Goal: Transaction & Acquisition: Obtain resource

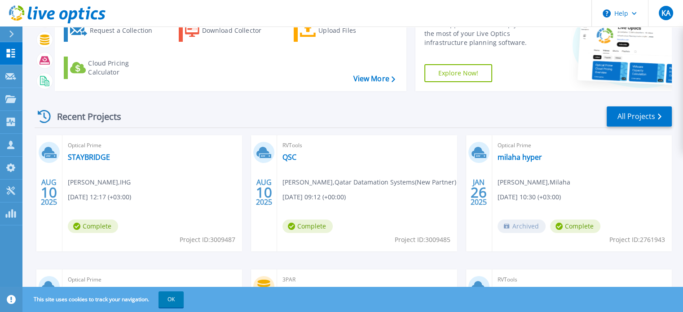
scroll to position [90, 0]
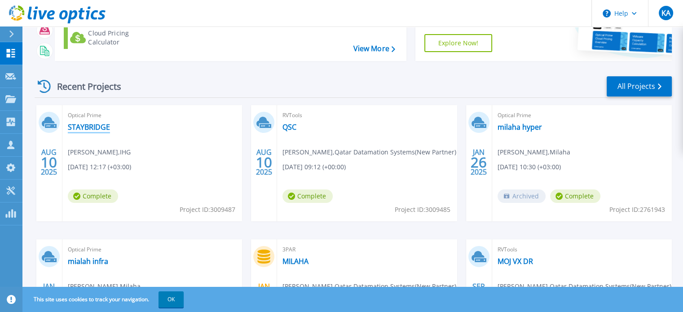
click at [98, 130] on link "STAYBRIDGE" at bounding box center [89, 127] width 42 height 9
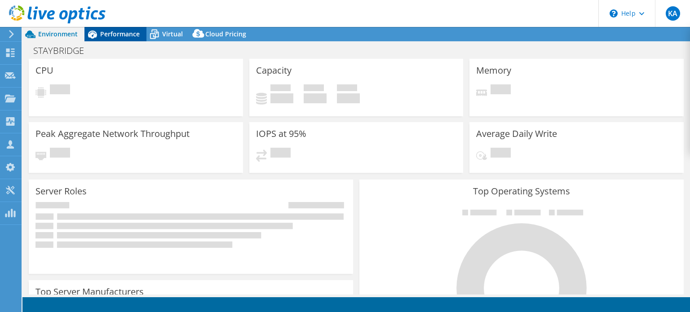
select select "USD"
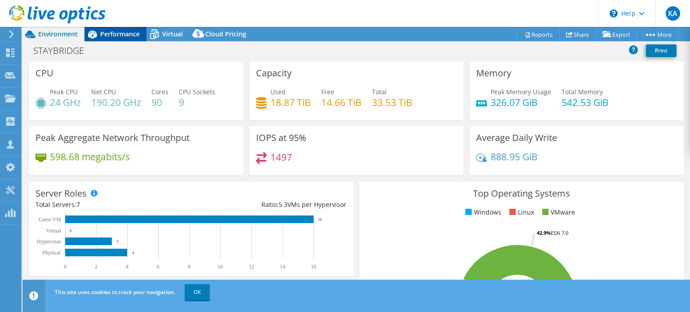
click at [111, 39] on div "Performance" at bounding box center [115, 34] width 62 height 14
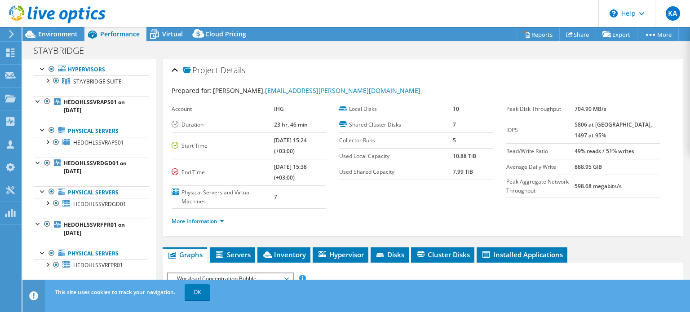
scroll to position [90, 0]
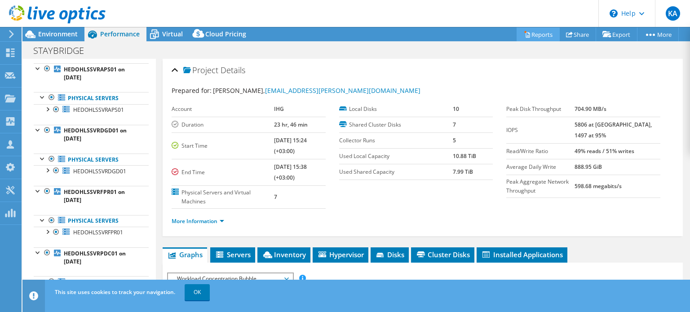
click at [526, 30] on link "Reports" at bounding box center [538, 34] width 43 height 14
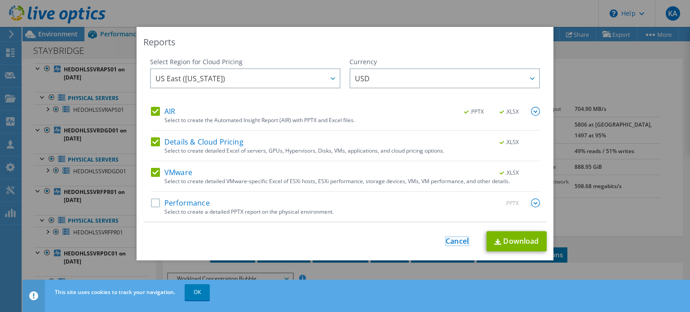
click at [455, 244] on link "Cancel" at bounding box center [457, 241] width 23 height 9
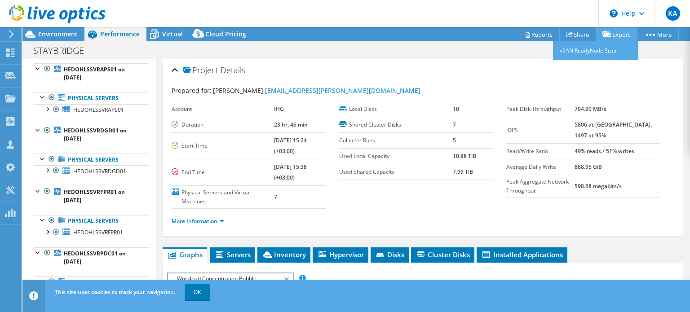
click at [616, 35] on link "Export" at bounding box center [617, 34] width 42 height 14
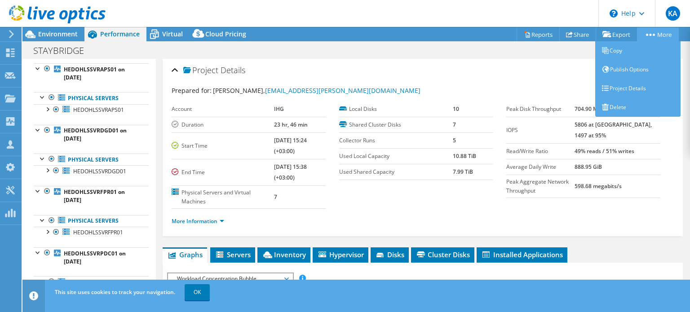
click at [653, 34] on circle at bounding box center [654, 35] width 2 height 2
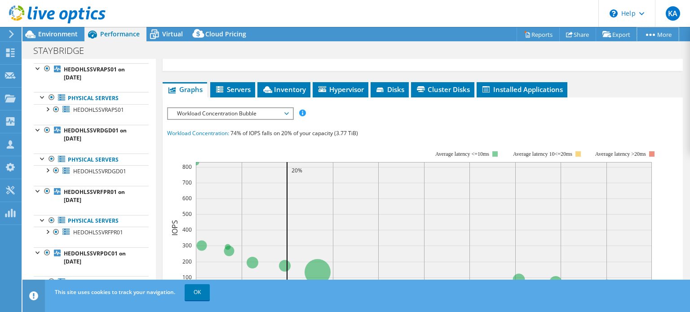
scroll to position [135, 0]
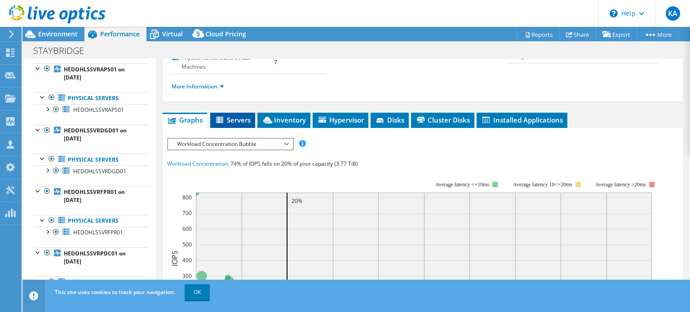
click at [229, 115] on span "Servers" at bounding box center [233, 119] width 36 height 9
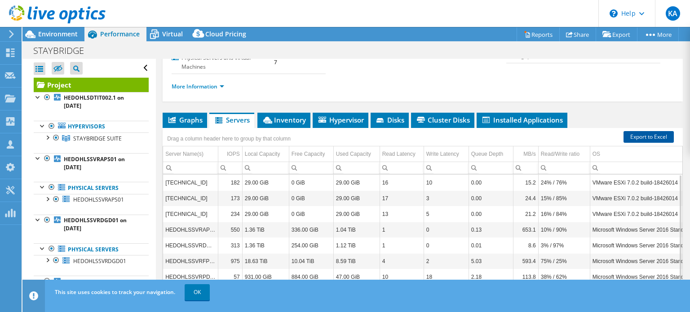
click at [645, 134] on link "Export to Excel" at bounding box center [649, 137] width 50 height 12
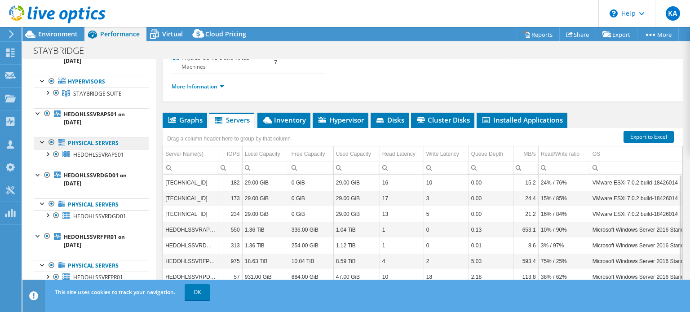
click at [84, 140] on link "Physical Servers" at bounding box center [91, 143] width 115 height 12
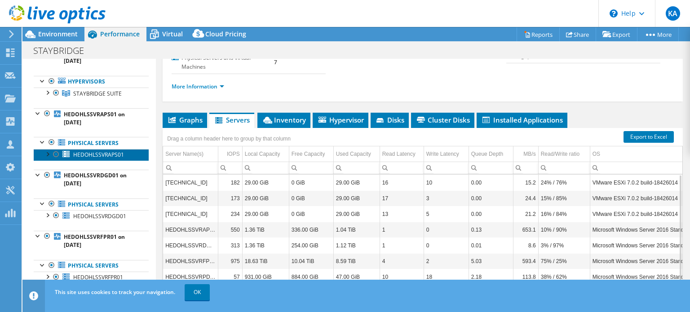
click at [90, 154] on span "HEDOHLSSVRAPS01" at bounding box center [98, 155] width 51 height 8
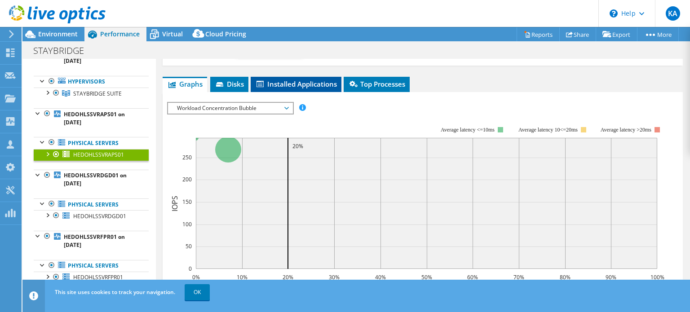
click at [295, 86] on span "Installed Applications" at bounding box center [296, 84] width 82 height 9
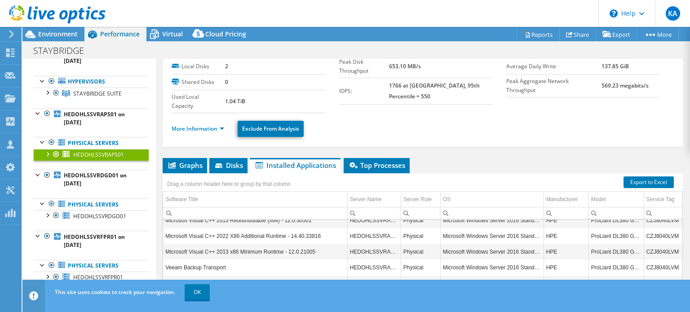
scroll to position [67, 0]
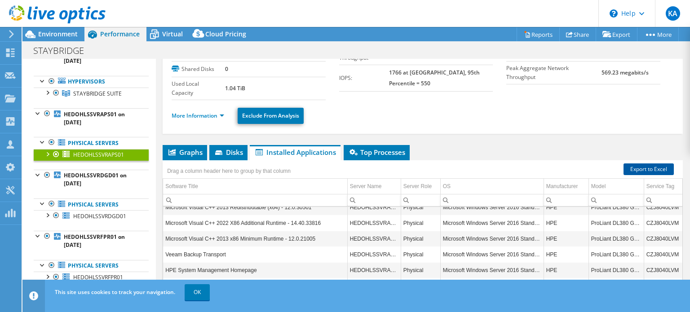
click at [637, 167] on link "Export to Excel" at bounding box center [649, 170] width 50 height 12
click at [36, 174] on div at bounding box center [38, 174] width 9 height 9
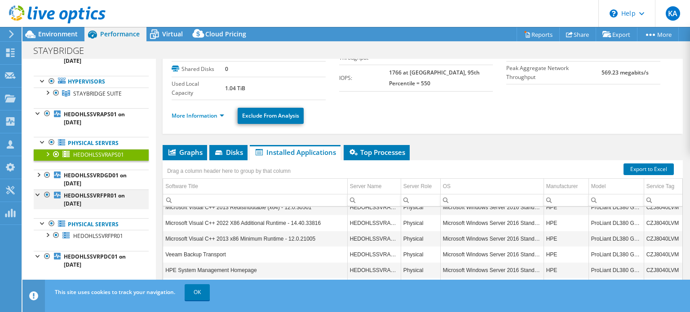
click at [38, 195] on div at bounding box center [38, 194] width 9 height 9
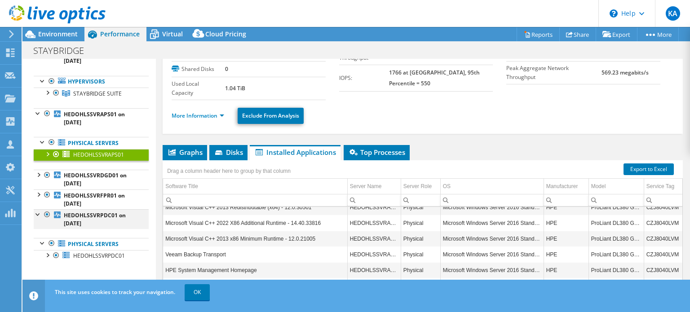
click at [39, 213] on div at bounding box center [38, 213] width 9 height 9
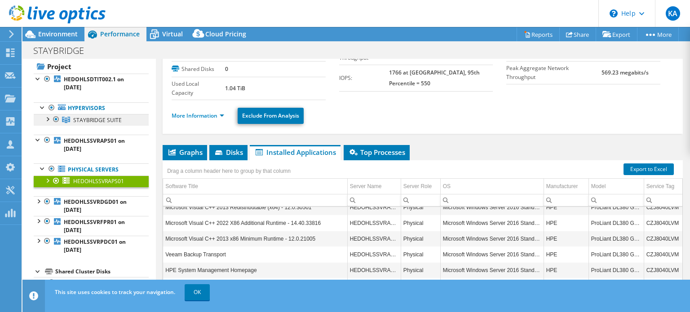
scroll to position [0, 0]
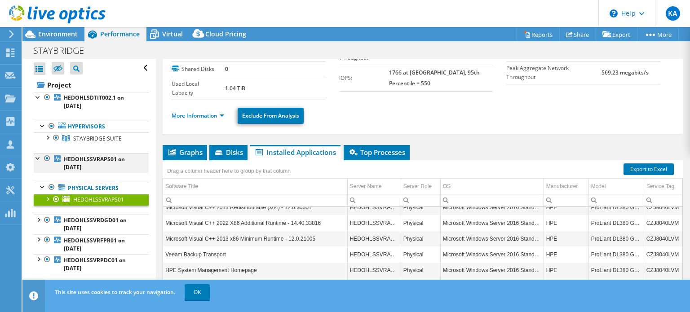
click at [39, 155] on div at bounding box center [38, 157] width 9 height 9
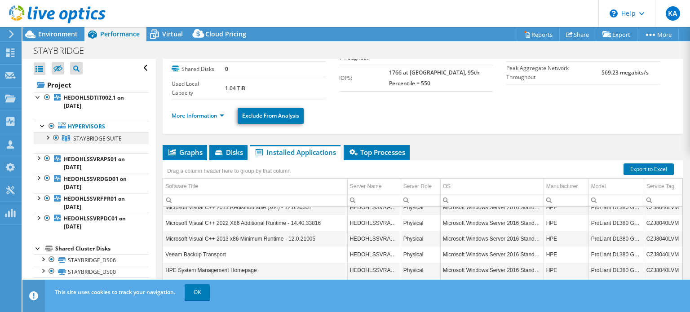
click at [48, 140] on div at bounding box center [47, 137] width 9 height 9
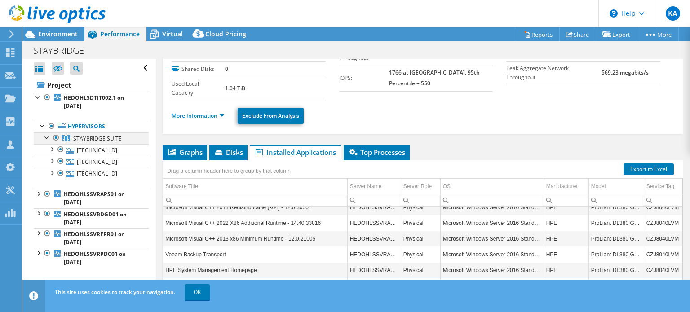
click at [49, 138] on div at bounding box center [47, 137] width 9 height 9
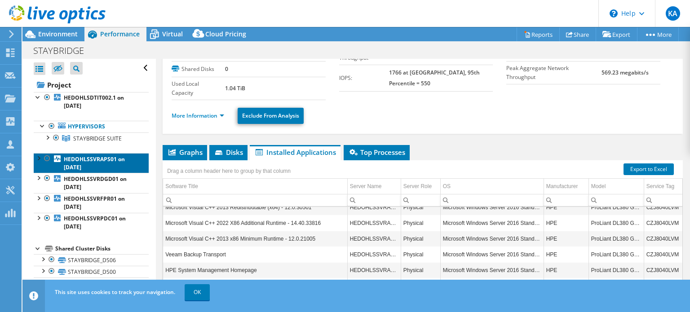
click at [99, 158] on b "HEDOHLSSVRAPS01 on 8/10/2025" at bounding box center [94, 163] width 61 height 16
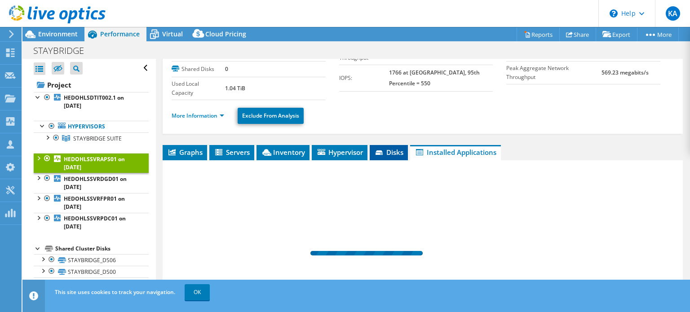
click at [393, 152] on span "Disks" at bounding box center [388, 152] width 29 height 9
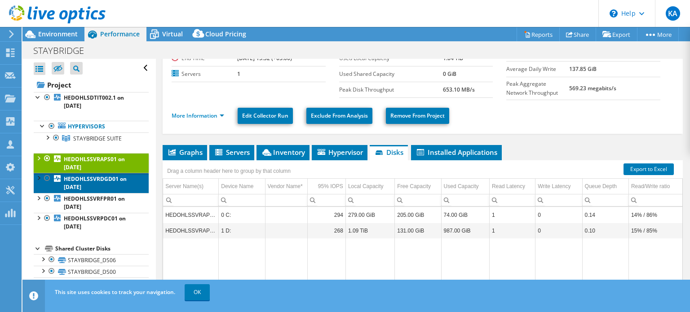
click at [103, 183] on link "HEDOHLSSVRDGD01 on 8/10/2025" at bounding box center [91, 183] width 115 height 20
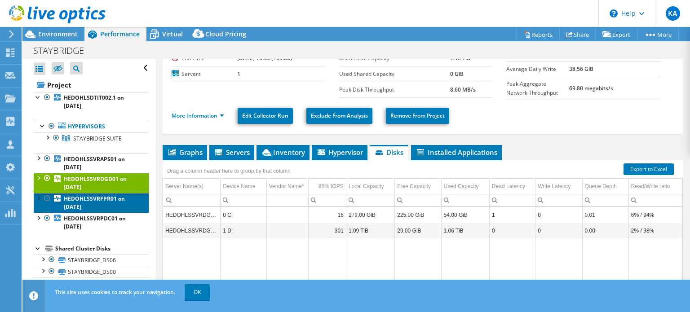
click at [108, 197] on b "HEDOHLSSVRFPR01 on 8/10/2025" at bounding box center [94, 203] width 61 height 16
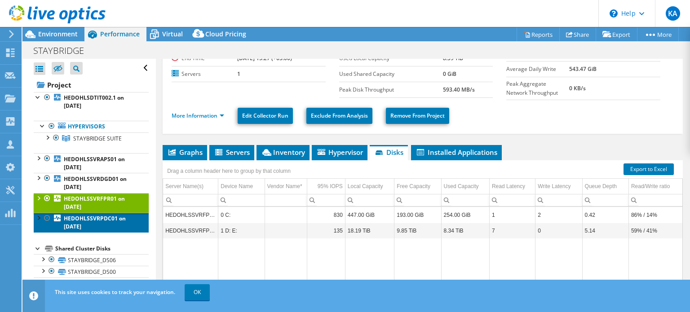
click at [109, 219] on b "HEDOHLSSVRPDC01 on 8/10/2025" at bounding box center [95, 223] width 62 height 16
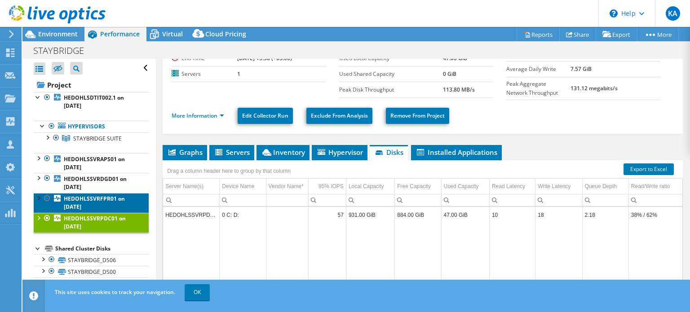
click at [105, 199] on b "HEDOHLSSVRFPR01 on 8/10/2025" at bounding box center [94, 203] width 61 height 16
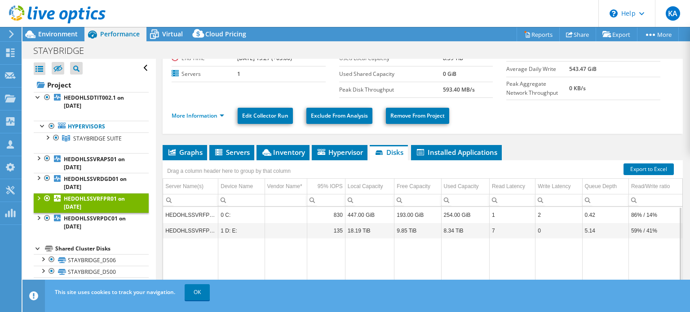
click at [201, 214] on td "HEDOHLSSVRFPR01" at bounding box center [190, 215] width 55 height 16
click at [200, 213] on td "HEDOHLSSVRFPR01" at bounding box center [190, 215] width 55 height 16
copy td "HEDOHLSSVRFPR01"
click at [36, 9] on use at bounding box center [57, 14] width 97 height 18
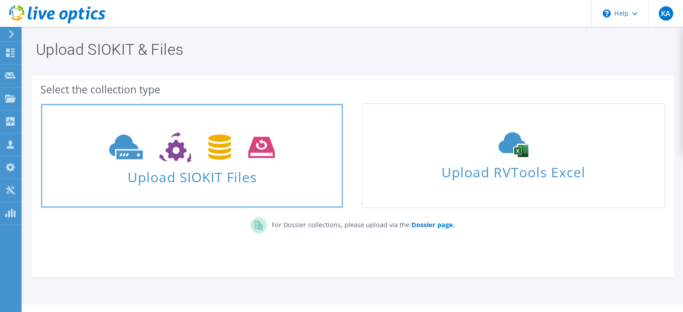
click at [206, 173] on span "Upload SIOKIT Files" at bounding box center [192, 174] width 302 height 19
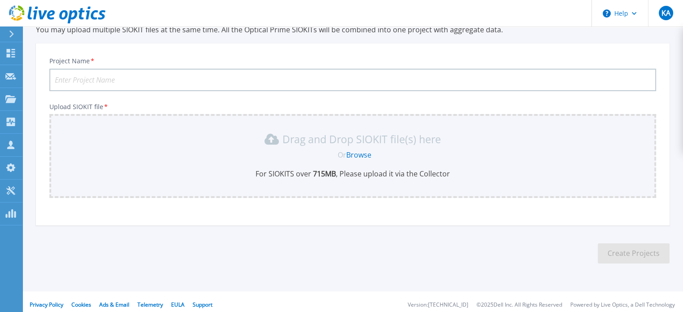
scroll to position [45, 0]
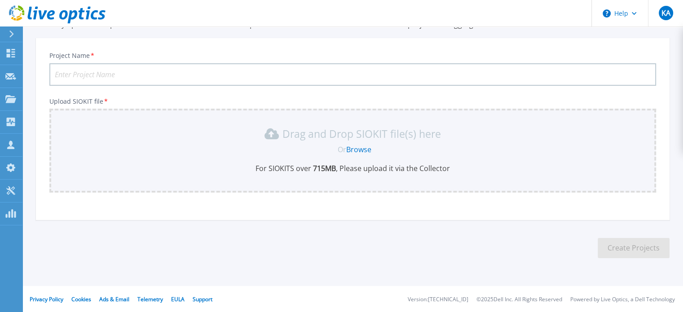
click at [356, 149] on link "Browse" at bounding box center [358, 150] width 25 height 10
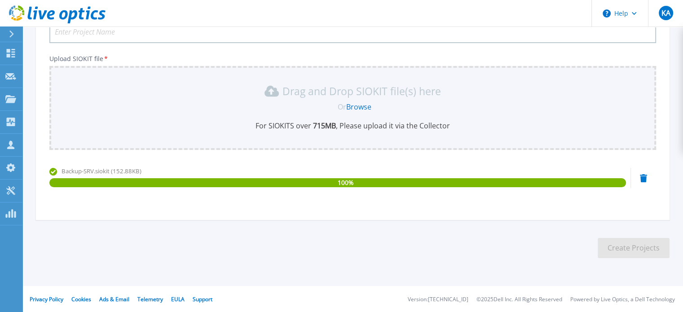
scroll to position [0, 0]
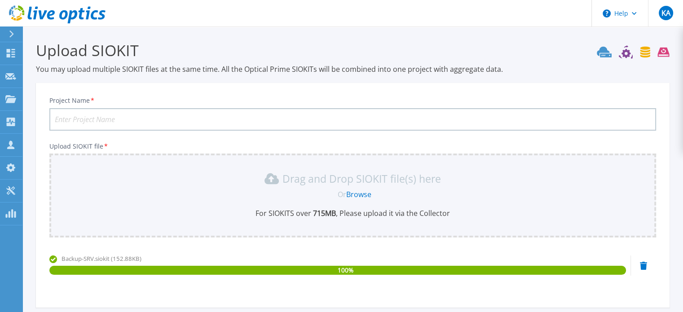
click at [149, 120] on input "Project Name *" at bounding box center [352, 119] width 607 height 22
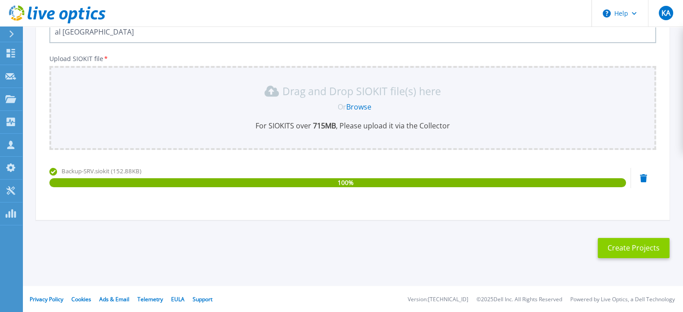
type input "[PERSON_NAME][GEOGRAPHIC_DATA]"
click at [636, 249] on button "Create Projects" at bounding box center [634, 248] width 72 height 20
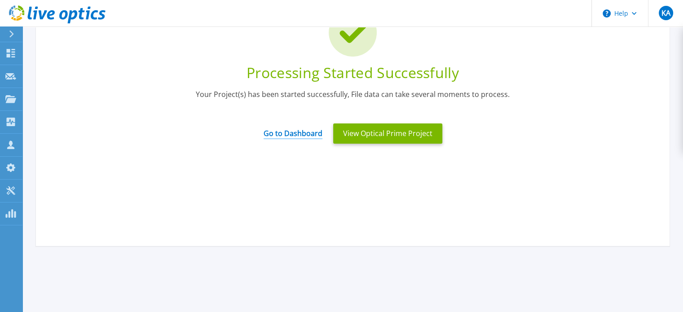
click at [307, 128] on link "Go to Dashboard" at bounding box center [293, 131] width 59 height 18
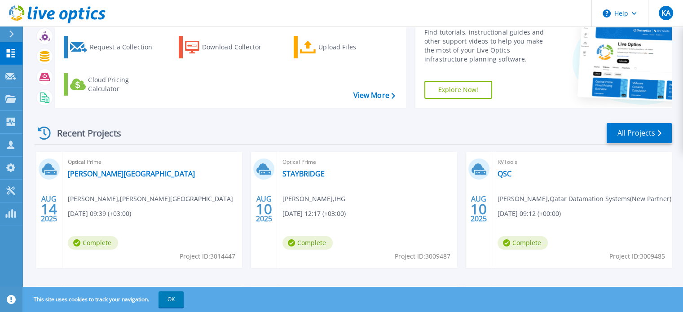
scroll to position [90, 0]
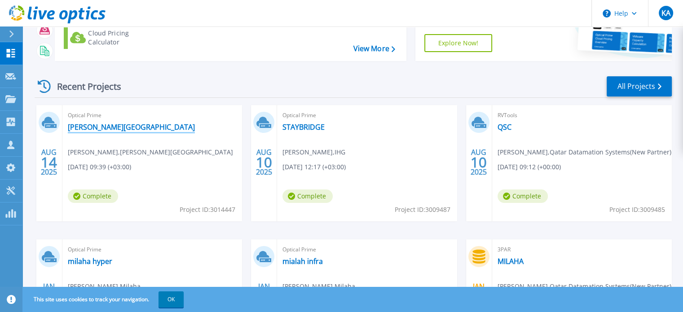
click at [110, 129] on link "al emadi hospital" at bounding box center [131, 127] width 127 height 9
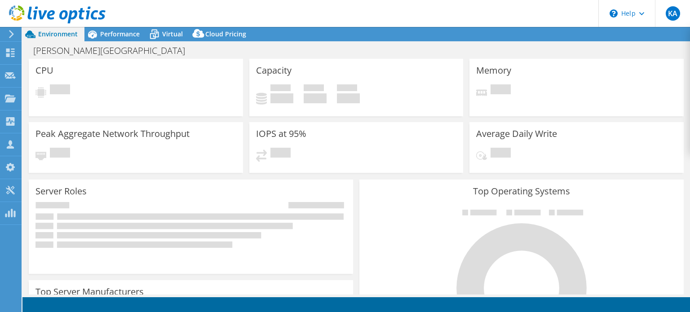
select select "USD"
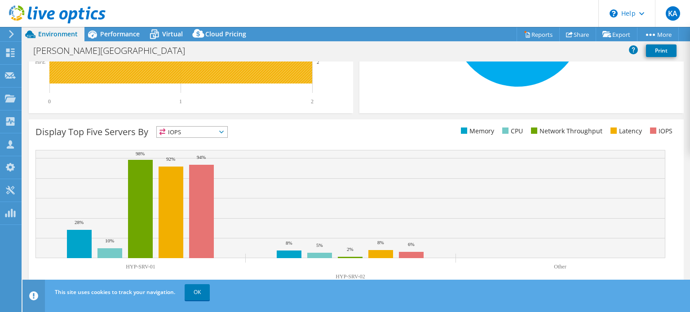
scroll to position [287, 0]
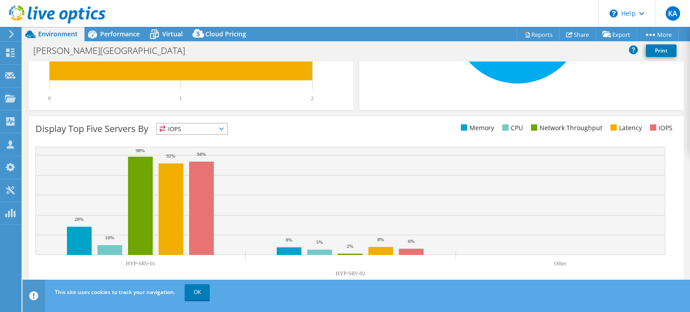
click at [204, 129] on span "IOPS" at bounding box center [192, 129] width 71 height 11
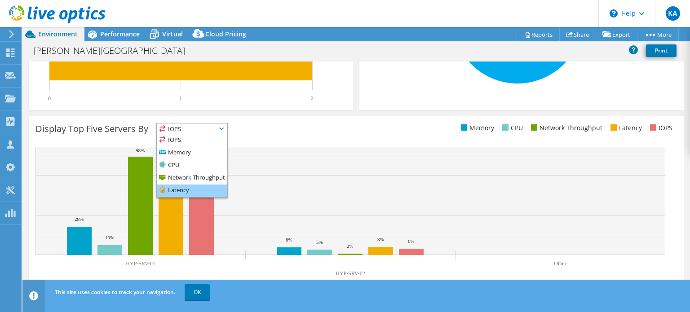
click at [189, 189] on li "Latency" at bounding box center [192, 191] width 71 height 13
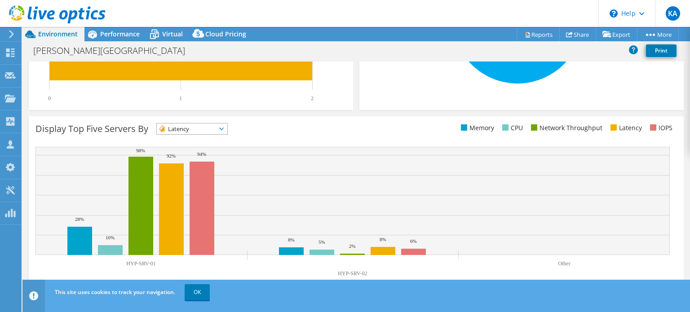
click at [212, 128] on span "Latency" at bounding box center [186, 129] width 59 height 11
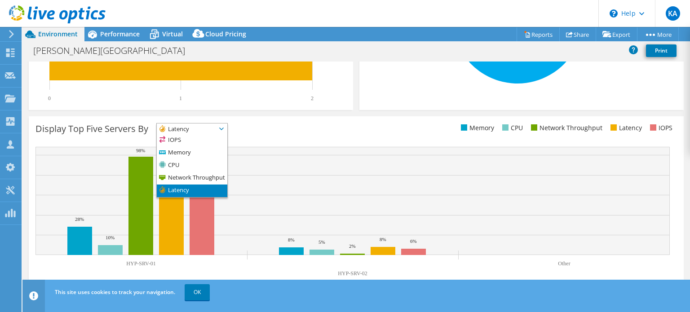
click at [195, 131] on span "Latency" at bounding box center [186, 129] width 59 height 11
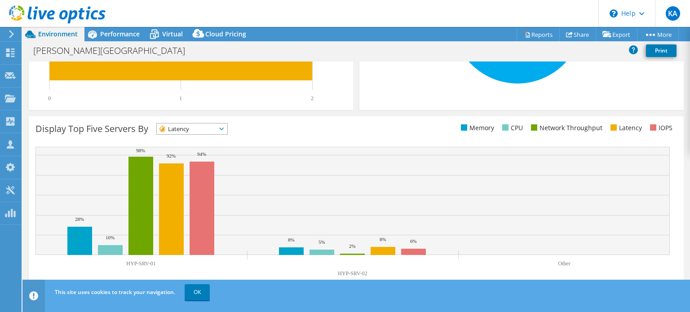
click at [293, 125] on div "Display Top Five Servers By Latency IOPS" at bounding box center [195, 130] width 321 height 15
click at [611, 127] on span at bounding box center [614, 127] width 6 height 6
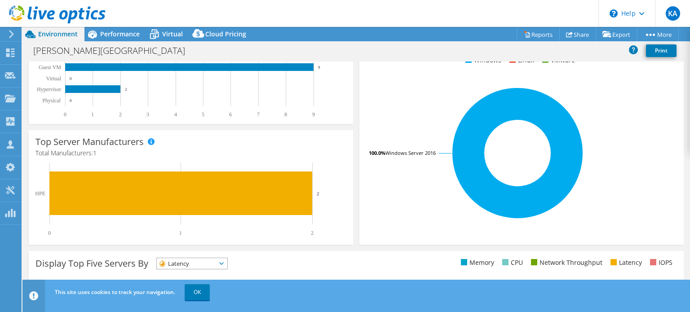
scroll to position [0, 0]
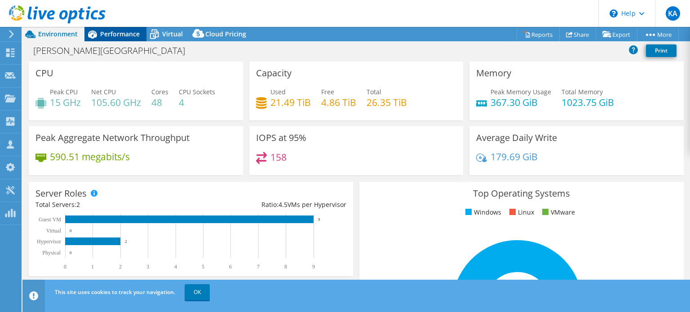
click at [115, 34] on span "Performance" at bounding box center [120, 34] width 40 height 9
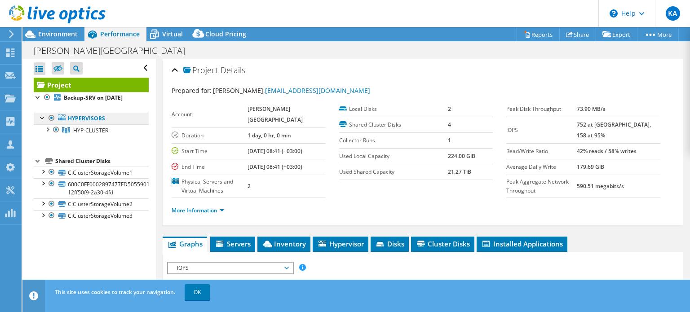
click at [91, 124] on link "Hypervisors" at bounding box center [91, 119] width 115 height 12
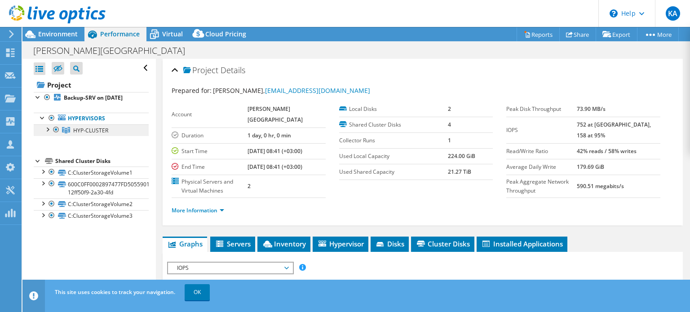
click at [81, 134] on span "HYP-CLUSTER" at bounding box center [90, 131] width 35 height 8
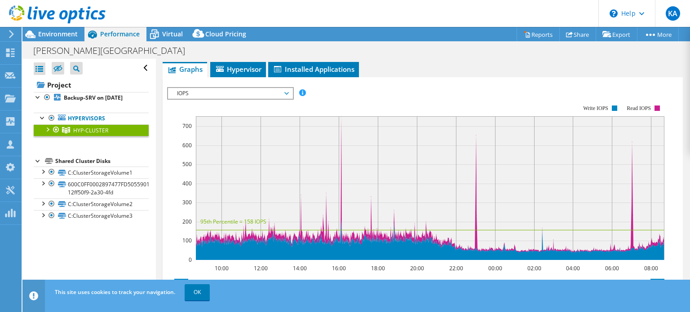
scroll to position [90, 0]
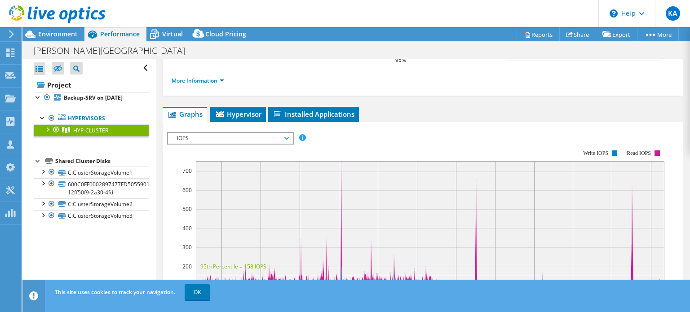
click at [270, 133] on span "IOPS" at bounding box center [230, 138] width 115 height 11
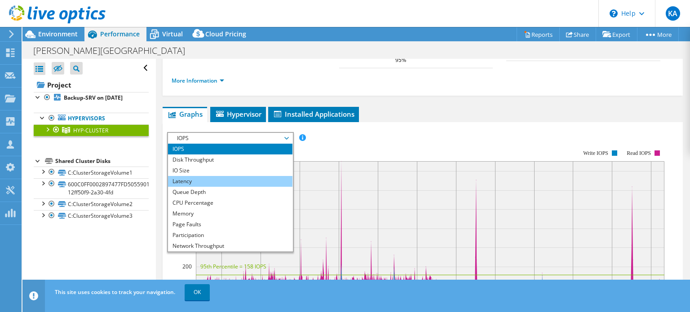
scroll to position [32, 0]
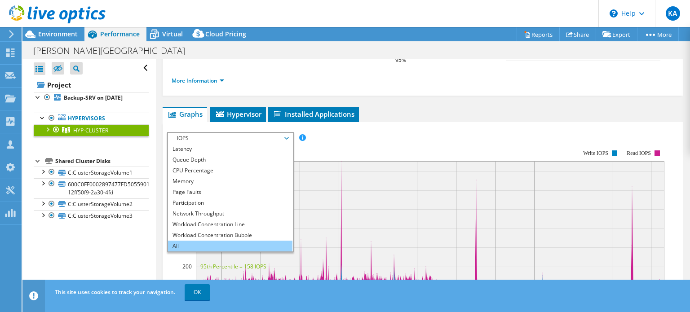
click at [229, 241] on li "All" at bounding box center [230, 246] width 124 height 11
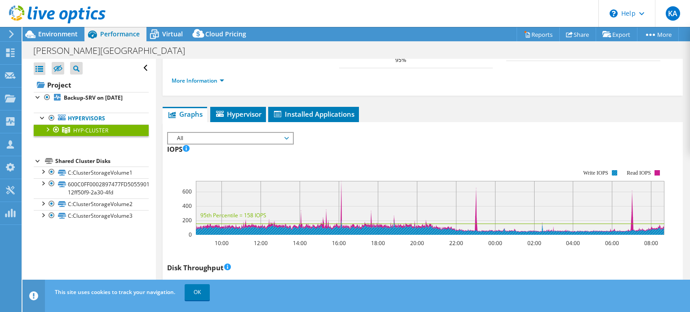
click at [612, 170] on rect at bounding box center [614, 172] width 5 height 5
click at [614, 170] on rect at bounding box center [614, 172] width 5 height 5
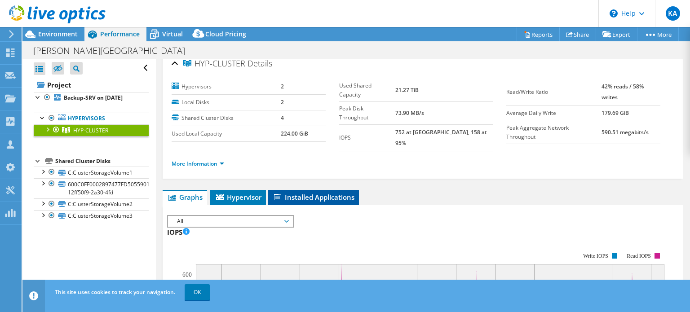
scroll to position [0, 0]
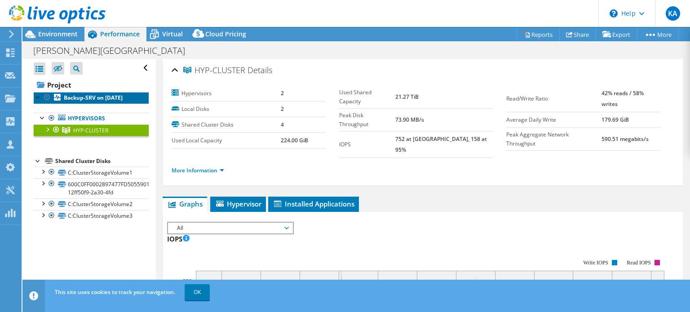
click at [83, 102] on b "Backup-SRV on [DATE]" at bounding box center [93, 98] width 59 height 8
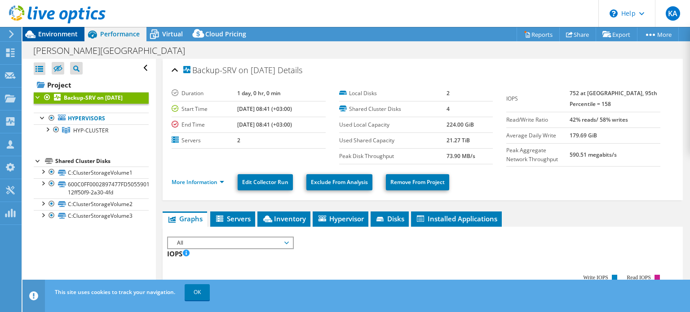
click at [66, 36] on span "Environment" at bounding box center [58, 34] width 40 height 9
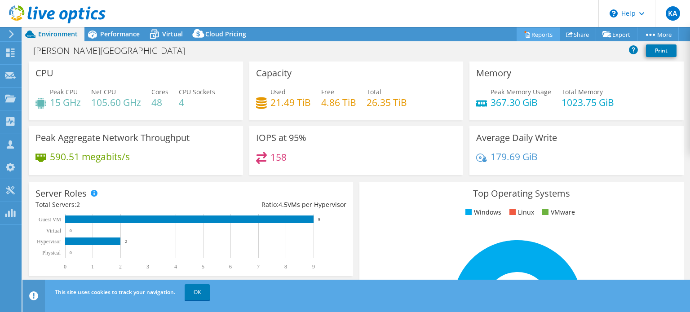
click at [536, 33] on link "Reports" at bounding box center [538, 34] width 43 height 14
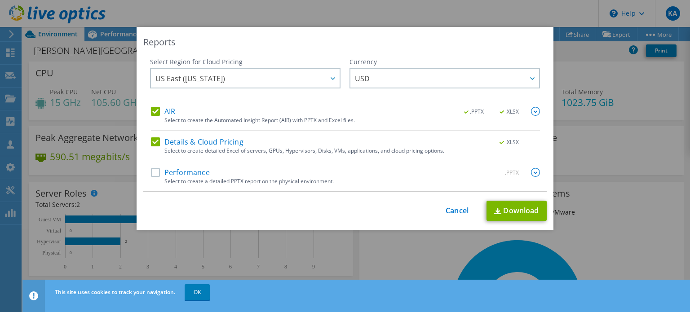
click at [155, 175] on label "Performance" at bounding box center [180, 172] width 59 height 9
click at [0, 0] on input "Performance" at bounding box center [0, 0] width 0 height 0
click at [532, 172] on img at bounding box center [535, 172] width 9 height 9
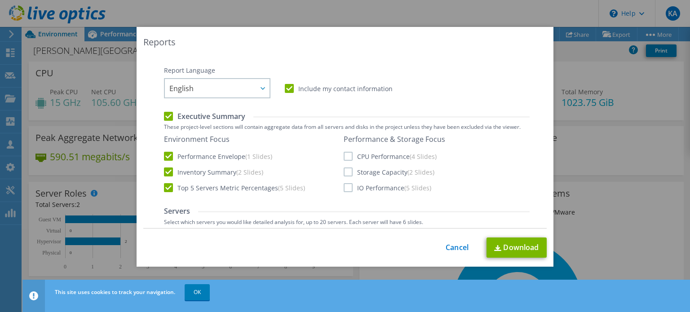
scroll to position [135, 0]
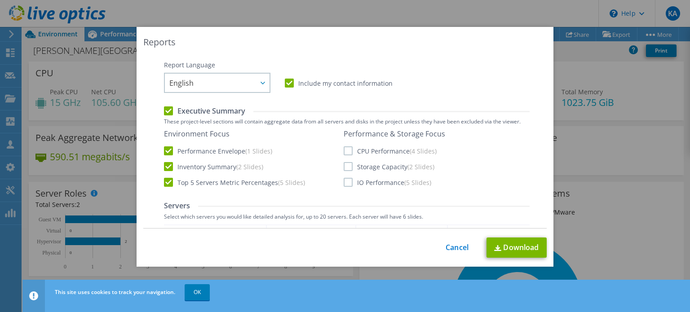
click at [411, 156] on div "Performance & Storage Focus CPU Performance (4 Slides) Storage Capacity (2 Slid…" at bounding box center [395, 158] width 102 height 58
click at [408, 166] on span "(2 Slides)" at bounding box center [421, 167] width 27 height 9
click at [0, 0] on input "Storage Capacity (2 Slides)" at bounding box center [0, 0] width 0 height 0
click at [392, 181] on label "IO Performance (5 Slides)" at bounding box center [388, 182] width 88 height 9
click at [0, 0] on input "IO Performance (5 Slides)" at bounding box center [0, 0] width 0 height 0
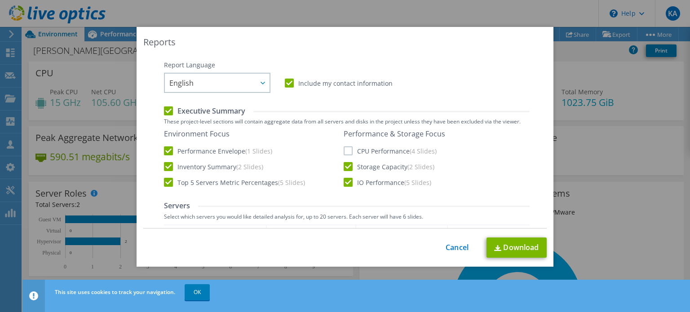
click at [387, 155] on label "CPU Performance (4 Slides)" at bounding box center [390, 150] width 93 height 9
click at [0, 0] on input "CPU Performance (4 Slides)" at bounding box center [0, 0] width 0 height 0
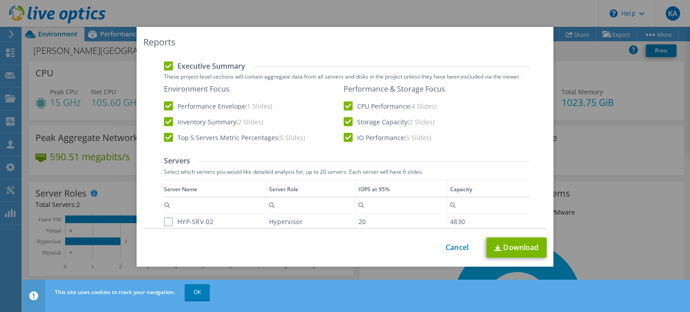
scroll to position [225, 0]
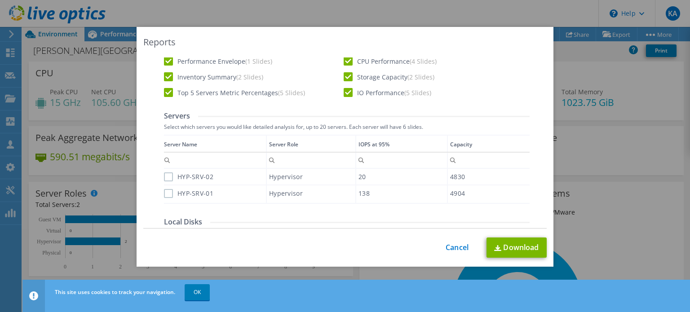
click at [182, 189] on label "HYP-SRV-01" at bounding box center [188, 193] width 49 height 9
click at [0, 0] on input "HYP-SRV-01" at bounding box center [0, 0] width 0 height 0
click at [166, 177] on label "HYP-SRV-02" at bounding box center [188, 177] width 49 height 9
click at [0, 0] on input "HYP-SRV-02" at bounding box center [0, 0] width 0 height 0
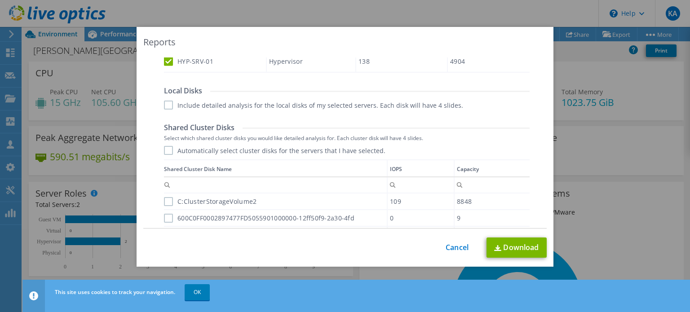
scroll to position [359, 0]
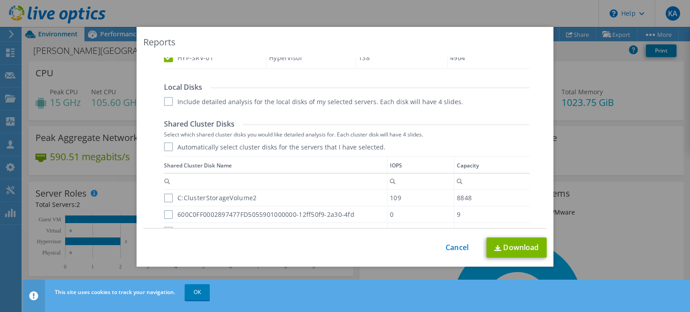
click at [168, 151] on label "Automatically select cluster disks for the servers that I have selected." at bounding box center [275, 146] width 222 height 9
click at [0, 0] on input "Automatically select cluster disks for the servers that I have selected." at bounding box center [0, 0] width 0 height 0
click at [167, 104] on label "Include detailed analysis for the local disks of my selected servers. Each disk…" at bounding box center [313, 101] width 299 height 9
click at [0, 0] on input "Include detailed analysis for the local disks of my selected servers. Each disk…" at bounding box center [0, 0] width 0 height 0
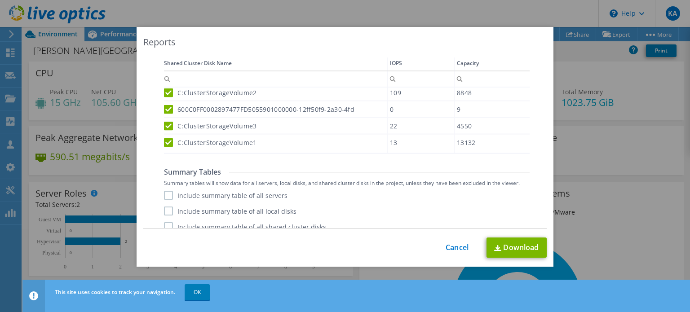
scroll to position [471, 0]
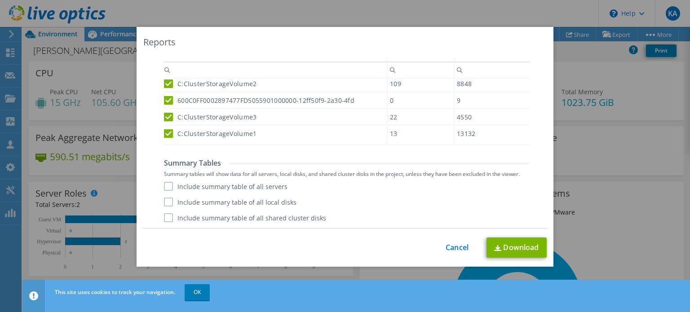
click at [208, 181] on div "Summary Tables Summary tables will show data for all servers, local disks, and …" at bounding box center [347, 191] width 366 height 64
click at [214, 198] on label "Include summary table of all local disks" at bounding box center [230, 202] width 133 height 9
click at [0, 0] on input "Include summary table of all local disks" at bounding box center [0, 0] width 0 height 0
click at [212, 205] on label "Include summary table of all local disks" at bounding box center [230, 202] width 133 height 9
click at [0, 0] on input "Include summary table of all local disks" at bounding box center [0, 0] width 0 height 0
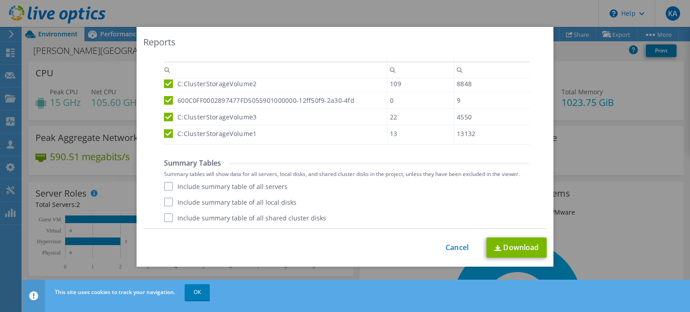
click at [212, 213] on label "Include summary table of all shared cluster disks" at bounding box center [245, 217] width 162 height 9
click at [0, 0] on input "Include summary table of all shared cluster disks" at bounding box center [0, 0] width 0 height 0
click at [213, 200] on label "Include summary table of all local disks" at bounding box center [230, 202] width 133 height 9
click at [0, 0] on input "Include summary table of all local disks" at bounding box center [0, 0] width 0 height 0
click at [214, 183] on label "Include summary table of all servers" at bounding box center [226, 186] width 124 height 9
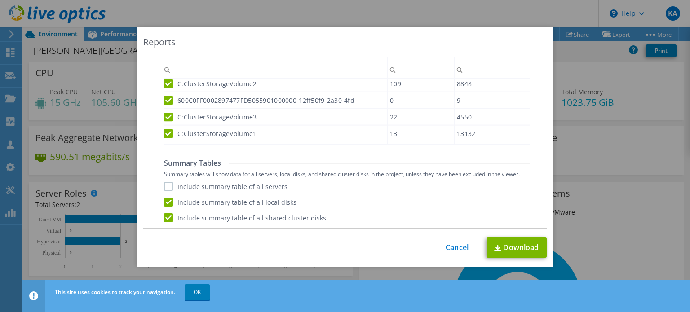
click at [0, 0] on input "Include summary table of all servers" at bounding box center [0, 0] width 0 height 0
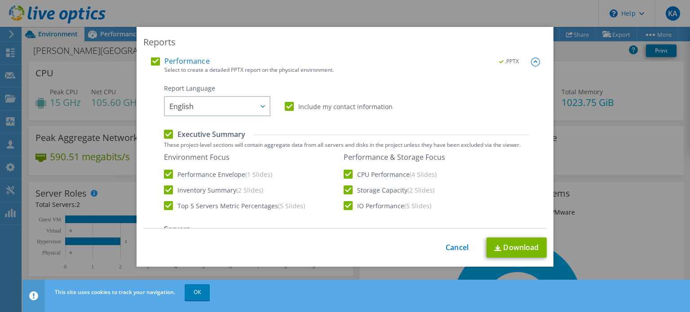
scroll to position [22, 0]
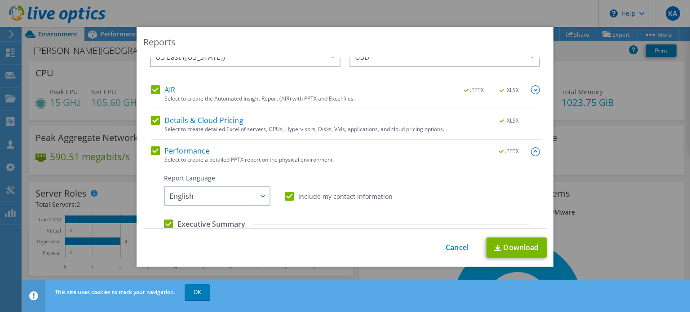
click at [531, 91] on img at bounding box center [535, 89] width 9 height 9
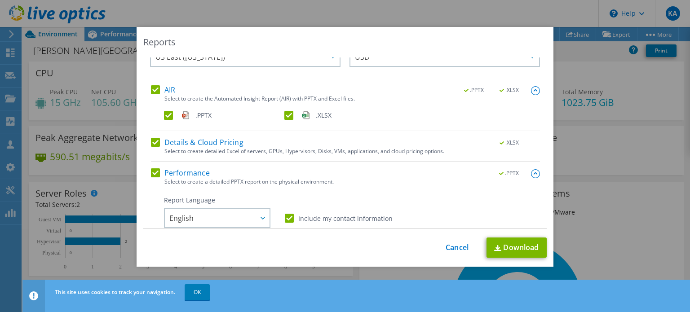
click at [531, 91] on img at bounding box center [535, 90] width 9 height 9
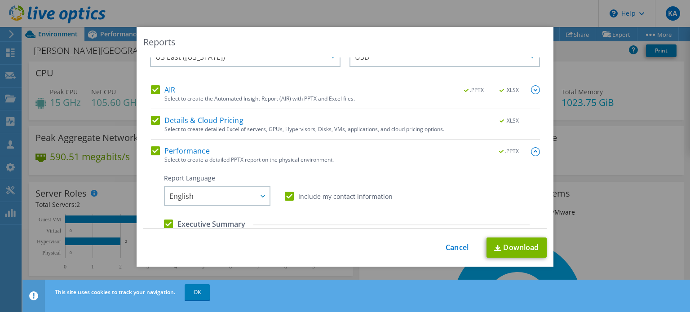
click at [288, 197] on label "Include my contact information" at bounding box center [339, 196] width 108 height 9
click at [0, 0] on input "Include my contact information" at bounding box center [0, 0] width 0 height 0
click at [506, 249] on link "Download" at bounding box center [517, 248] width 60 height 20
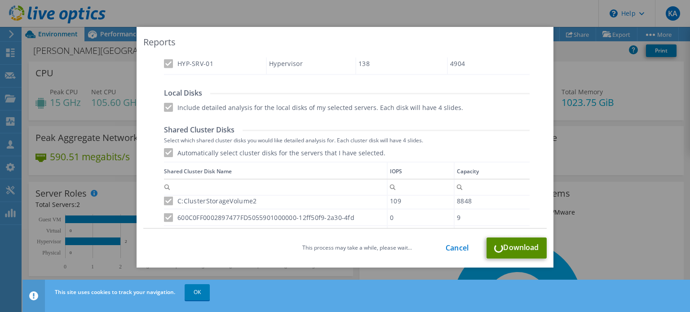
scroll to position [471, 0]
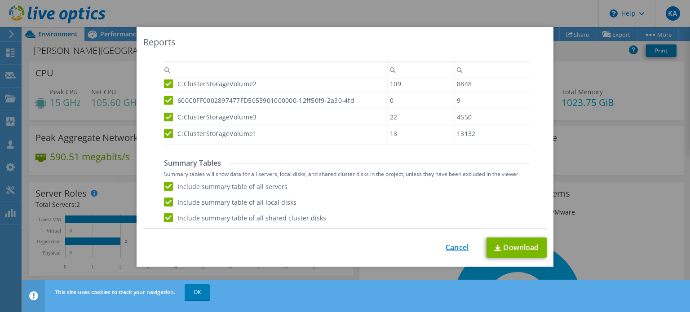
click at [450, 249] on link "Cancel" at bounding box center [457, 248] width 23 height 9
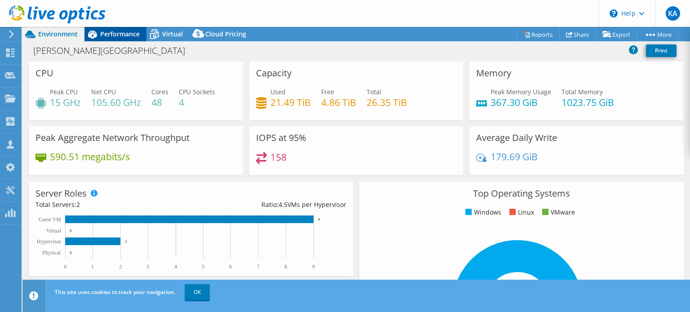
click at [95, 40] on icon at bounding box center [92, 35] width 16 height 16
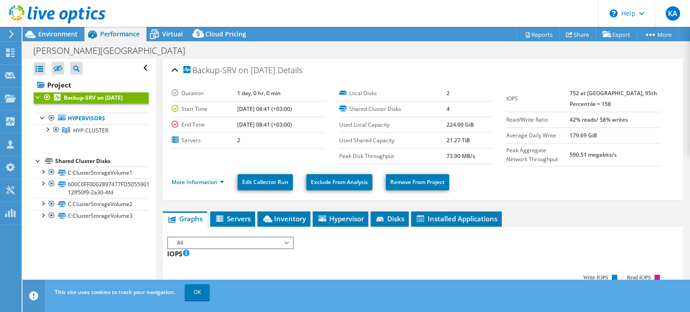
click at [99, 36] on icon at bounding box center [92, 35] width 16 height 16
click at [44, 132] on div at bounding box center [47, 128] width 9 height 9
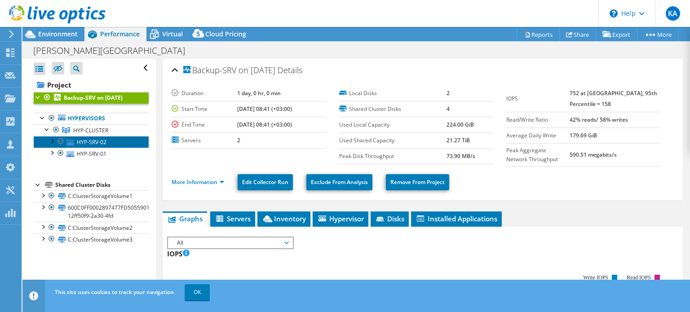
click at [73, 146] on icon at bounding box center [71, 143] width 8 height 6
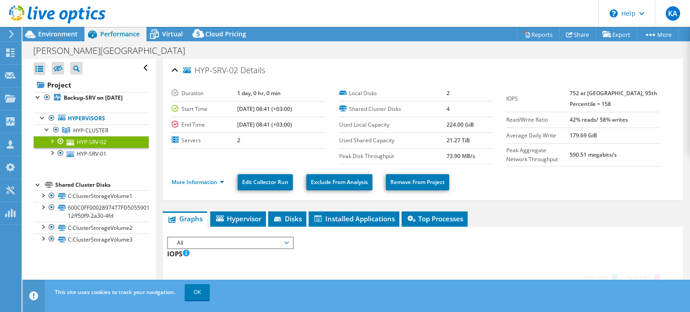
click at [59, 147] on div at bounding box center [60, 141] width 9 height 11
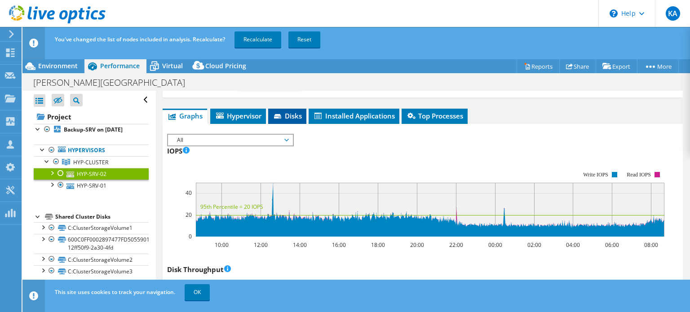
click at [282, 111] on span "Disks" at bounding box center [287, 115] width 29 height 9
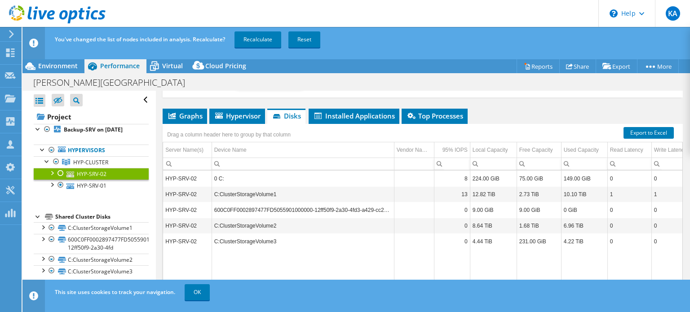
click at [331, 194] on td "C:ClusterStorageVolume1" at bounding box center [303, 194] width 182 height 16
click at [107, 191] on link "HYP-SRV-01" at bounding box center [91, 186] width 115 height 12
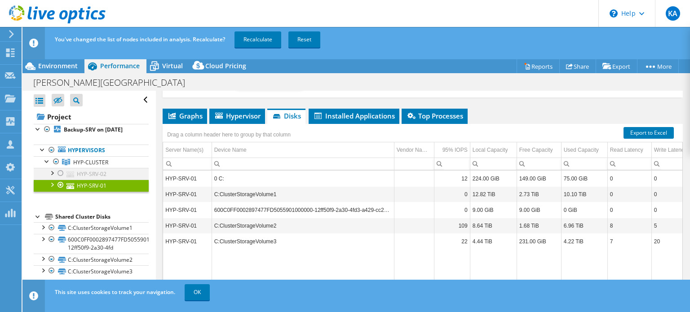
click at [55, 177] on div at bounding box center [51, 172] width 9 height 9
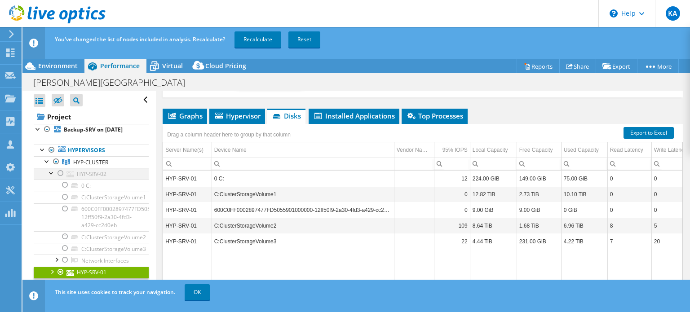
click at [55, 177] on div at bounding box center [51, 172] width 9 height 9
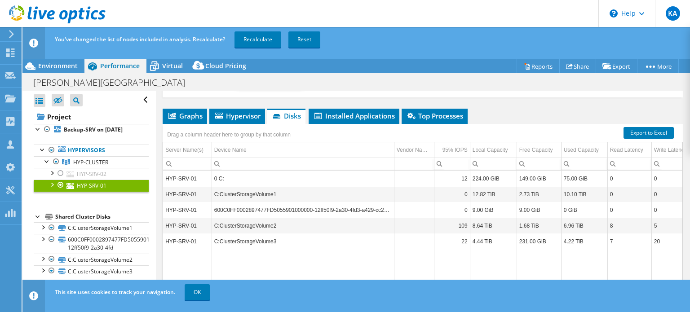
click at [54, 189] on div at bounding box center [51, 184] width 9 height 9
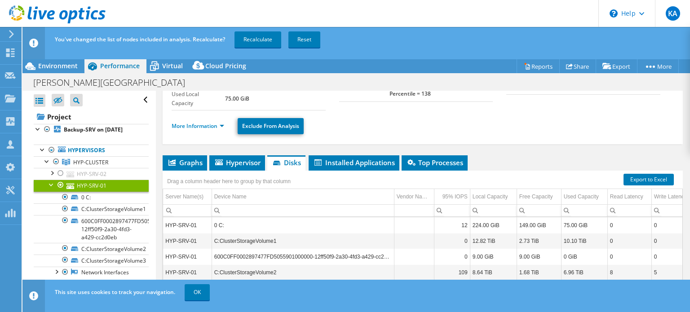
scroll to position [90, 0]
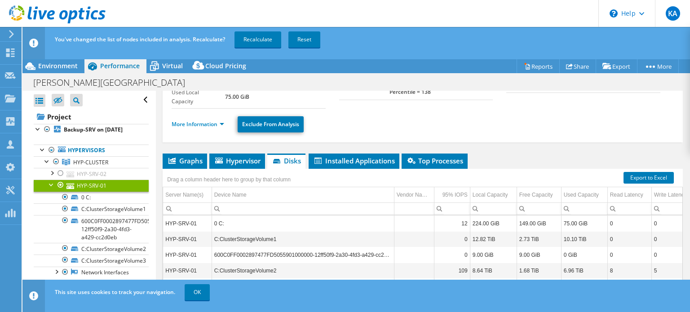
click at [226, 124] on li "More Information" at bounding box center [201, 125] width 58 height 10
click at [219, 122] on link "More Information" at bounding box center [198, 124] width 53 height 8
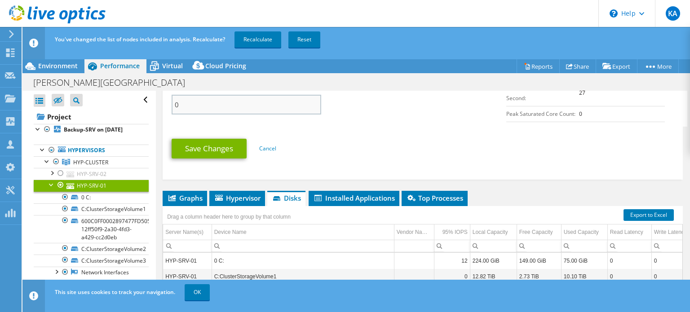
scroll to position [494, 0]
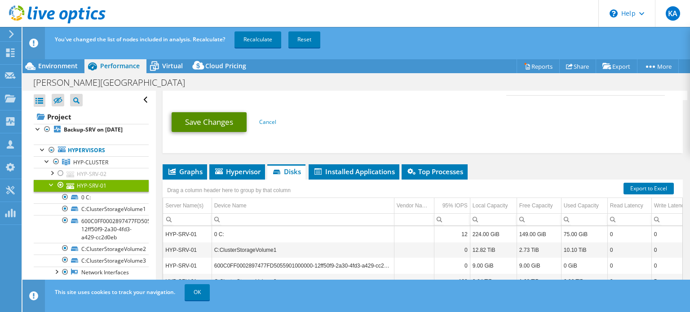
click at [212, 121] on link "Save Changes" at bounding box center [209, 122] width 75 height 20
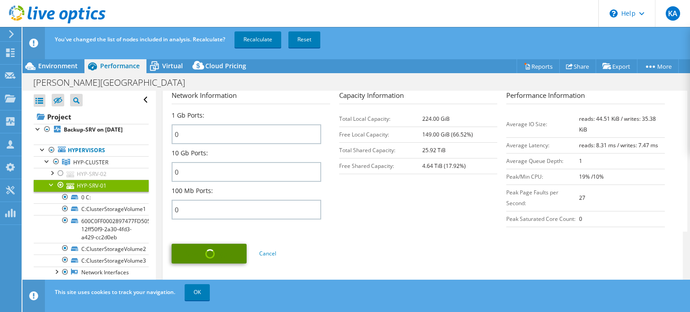
scroll to position [359, 0]
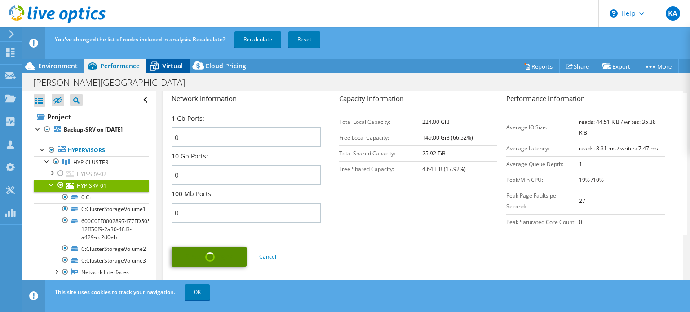
click at [172, 69] on span "Virtual" at bounding box center [172, 66] width 21 height 9
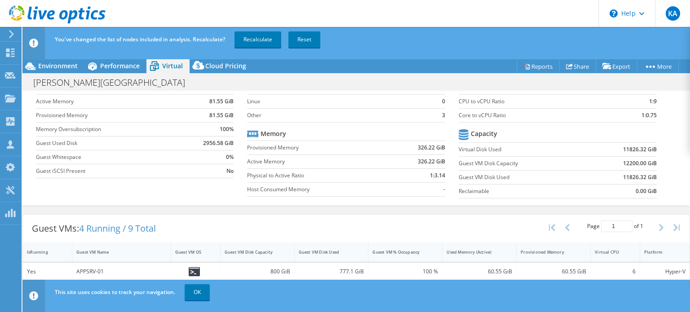
scroll to position [0, 0]
